Goal: Transaction & Acquisition: Purchase product/service

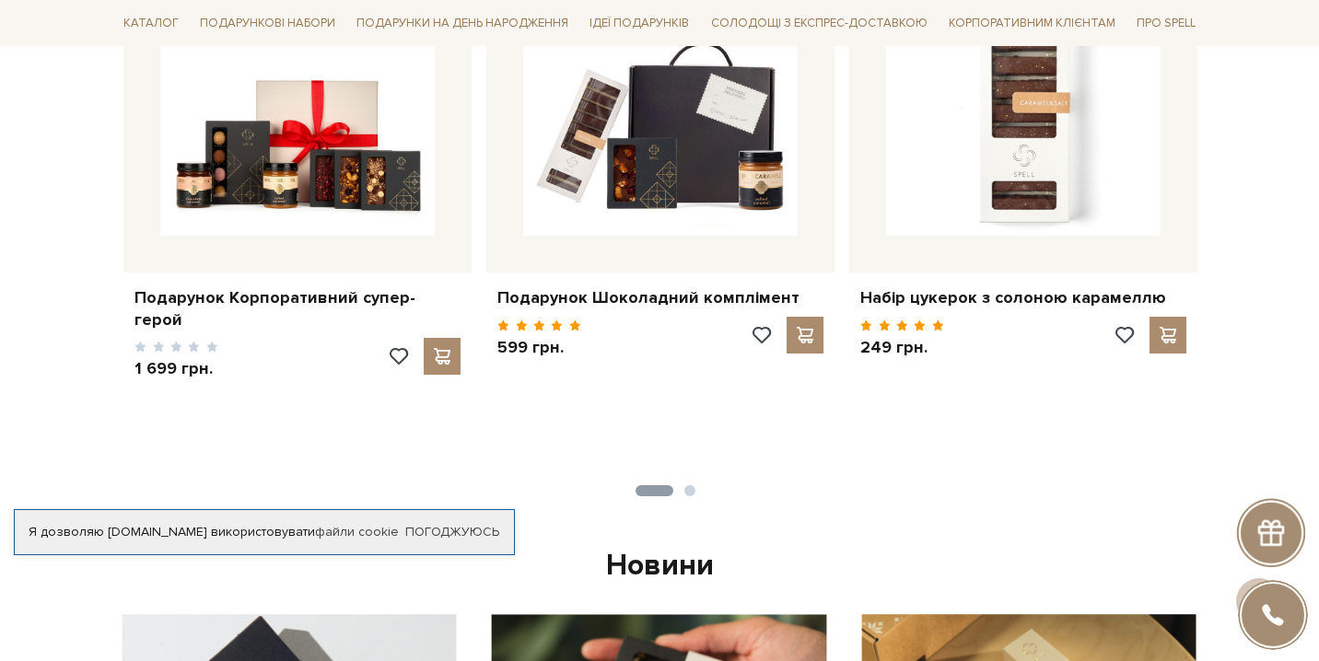
scroll to position [897, 0]
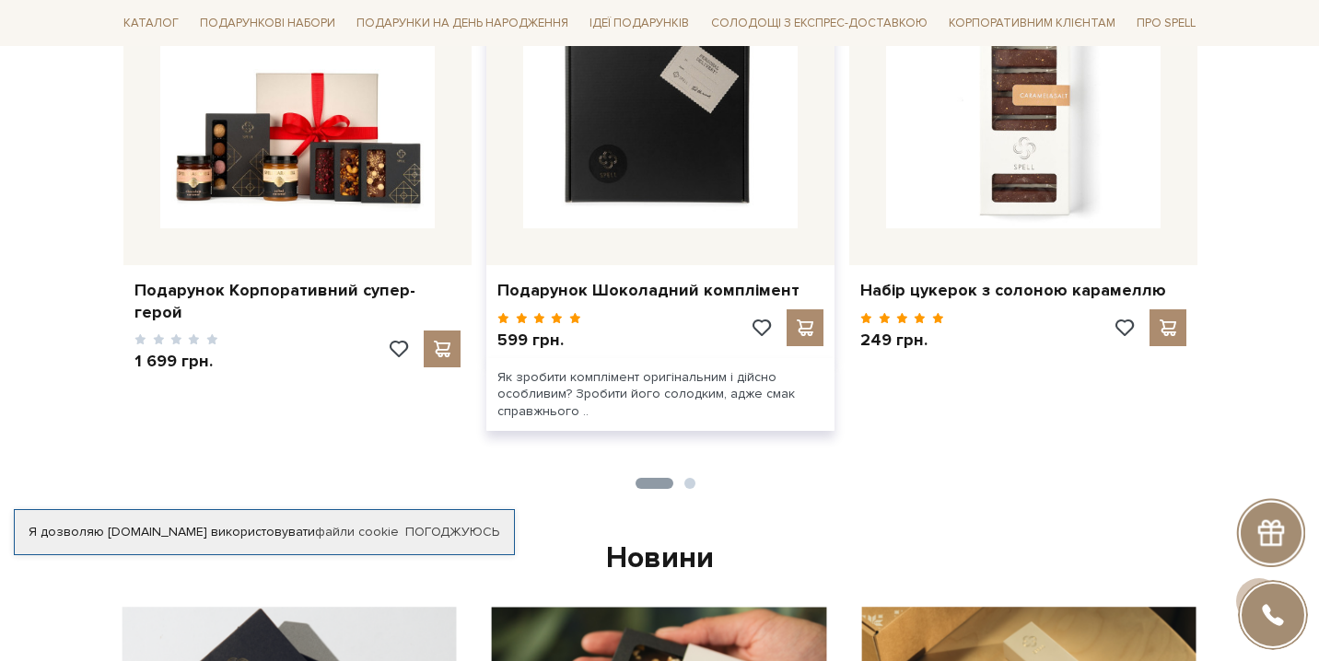
click at [550, 151] on img at bounding box center [660, 91] width 275 height 275
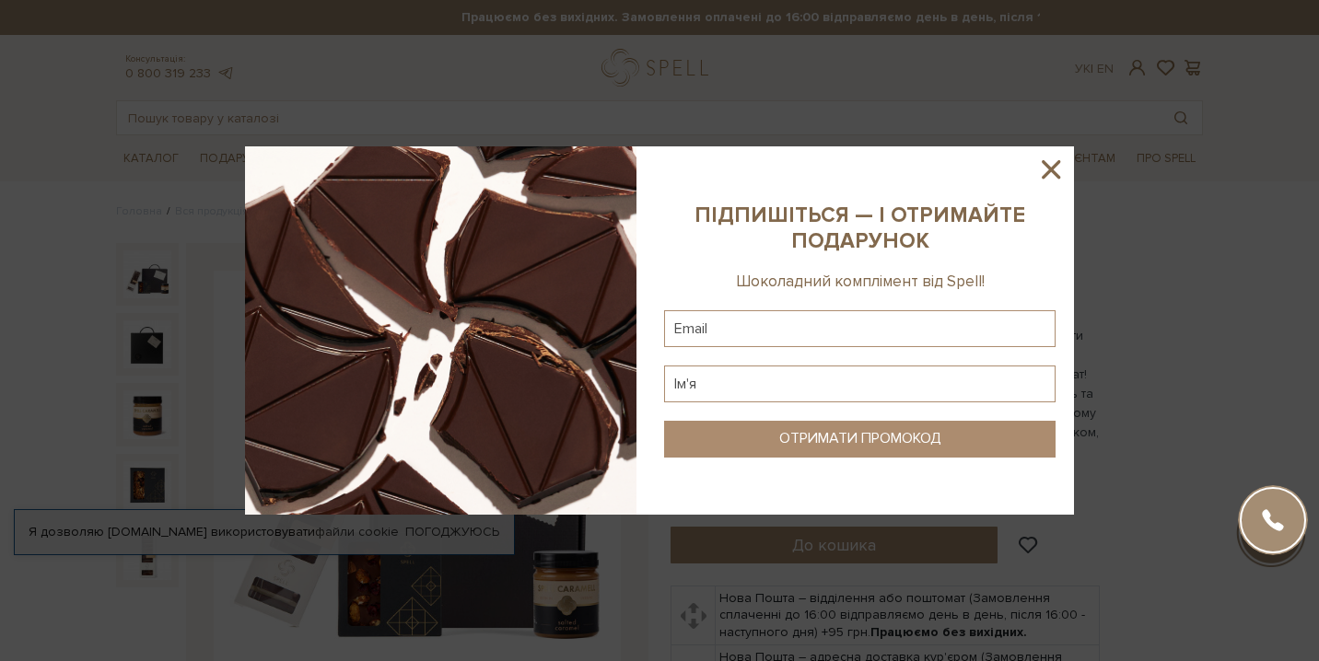
click at [1059, 172] on icon at bounding box center [1050, 169] width 31 height 31
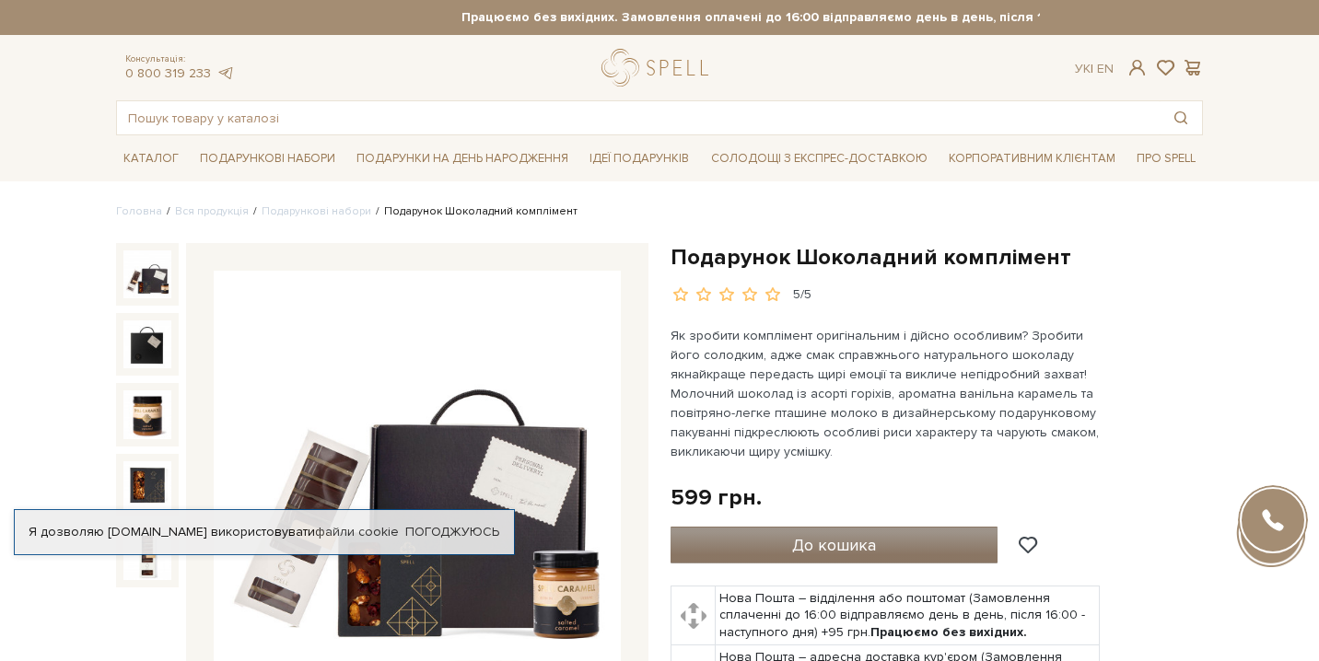
click at [778, 536] on button "До кошика" at bounding box center [834, 545] width 327 height 37
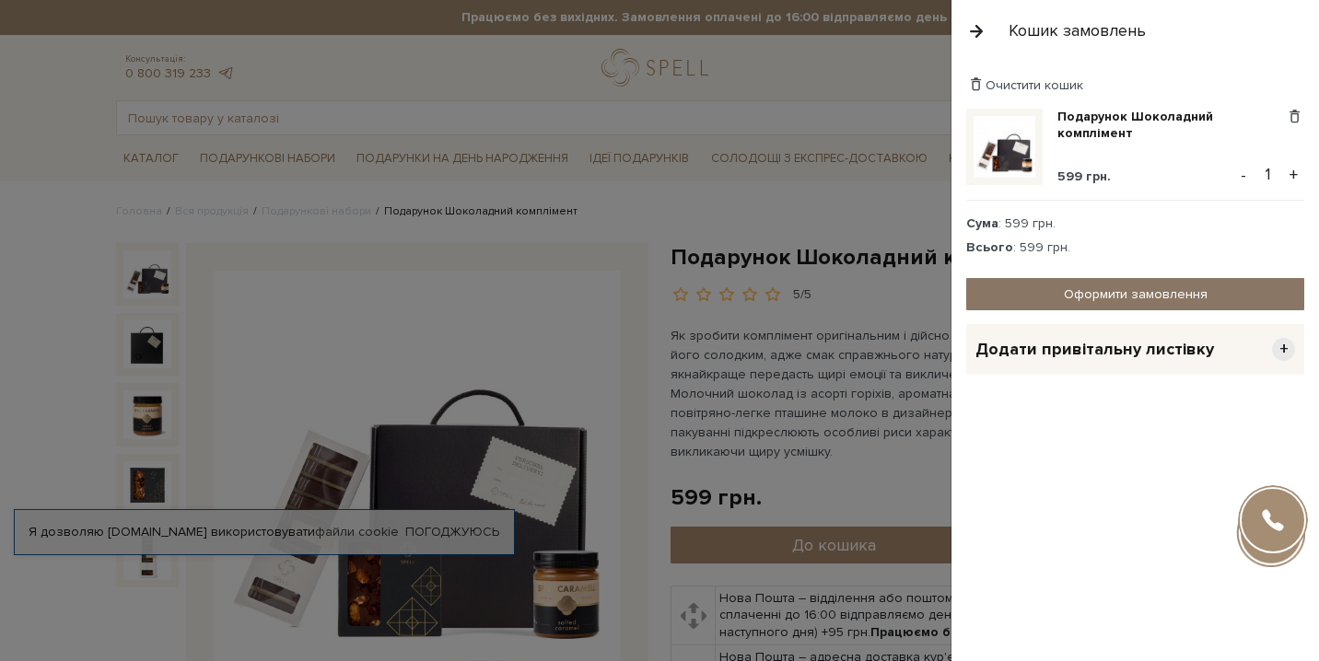
click at [1117, 301] on link "Оформити замовлення" at bounding box center [1135, 294] width 338 height 32
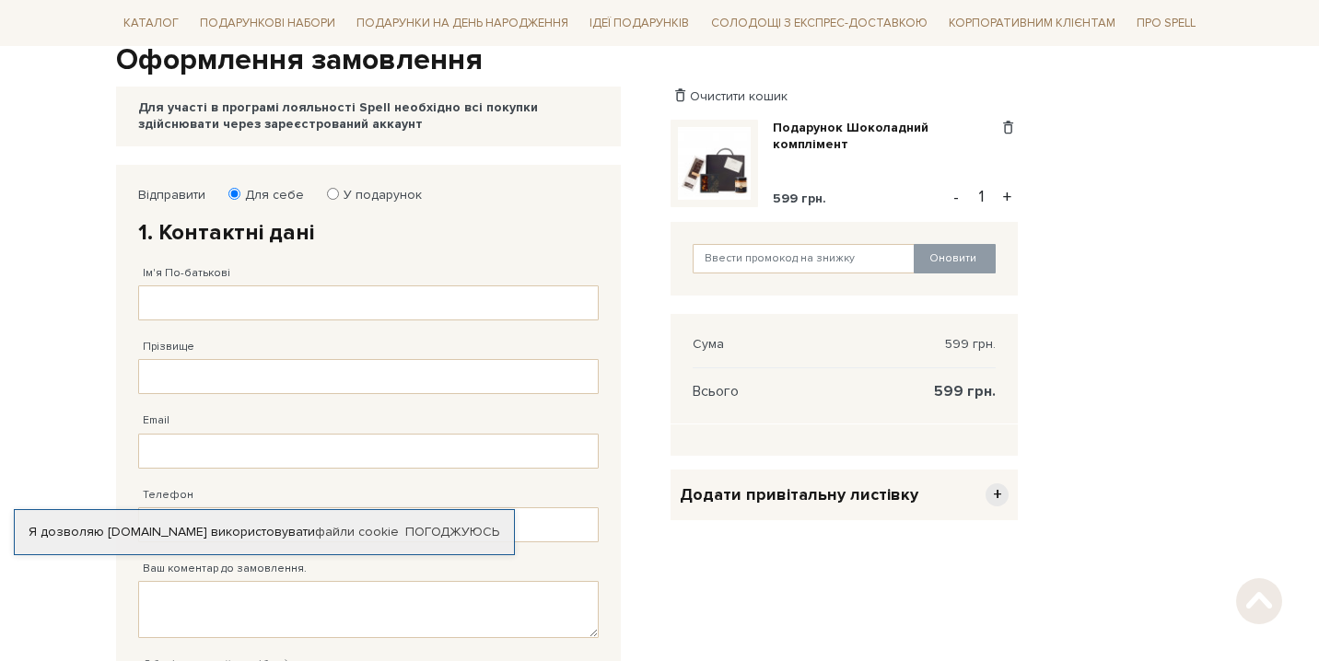
scroll to position [195, 0]
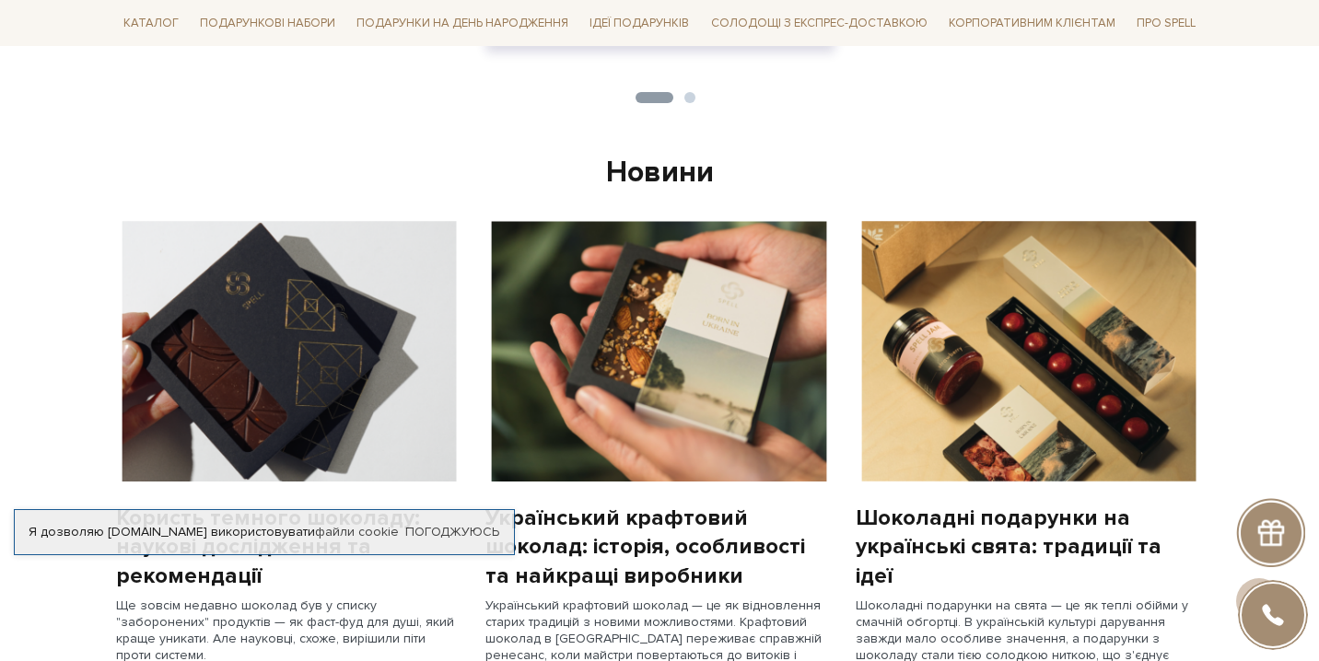
scroll to position [1279, 0]
